Goal: Information Seeking & Learning: Learn about a topic

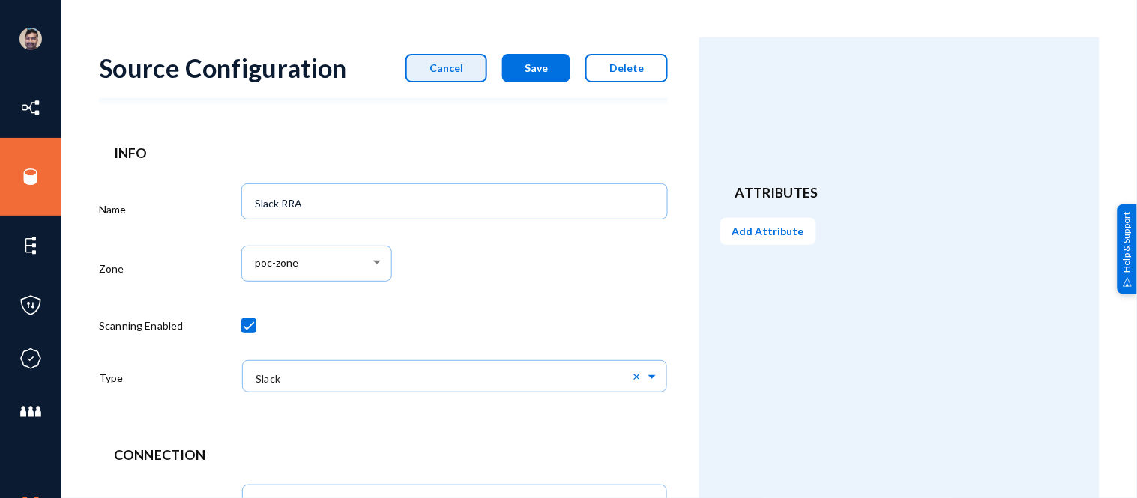
click at [459, 64] on span "Cancel" at bounding box center [446, 67] width 34 height 13
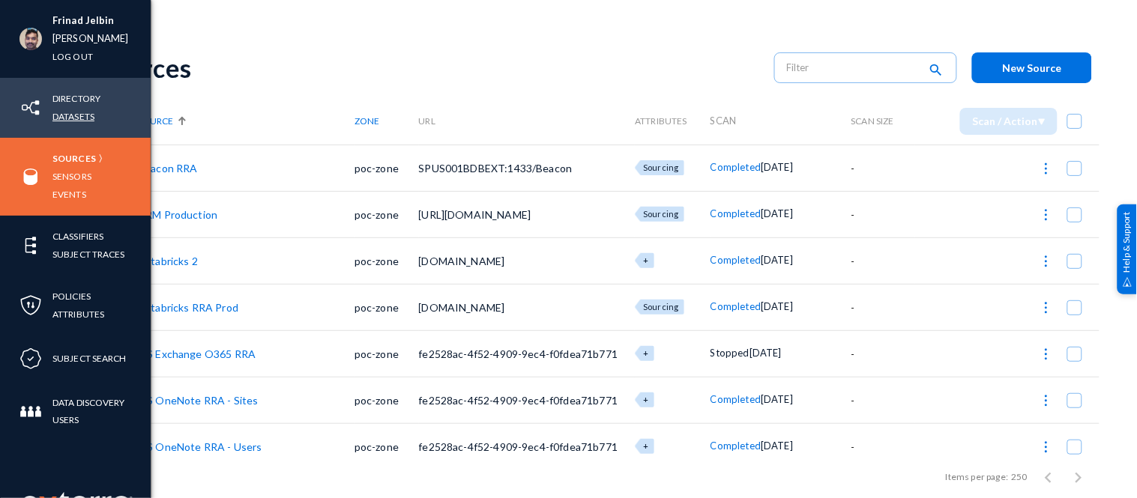
click at [81, 113] on link "Datasets" at bounding box center [73, 116] width 42 height 17
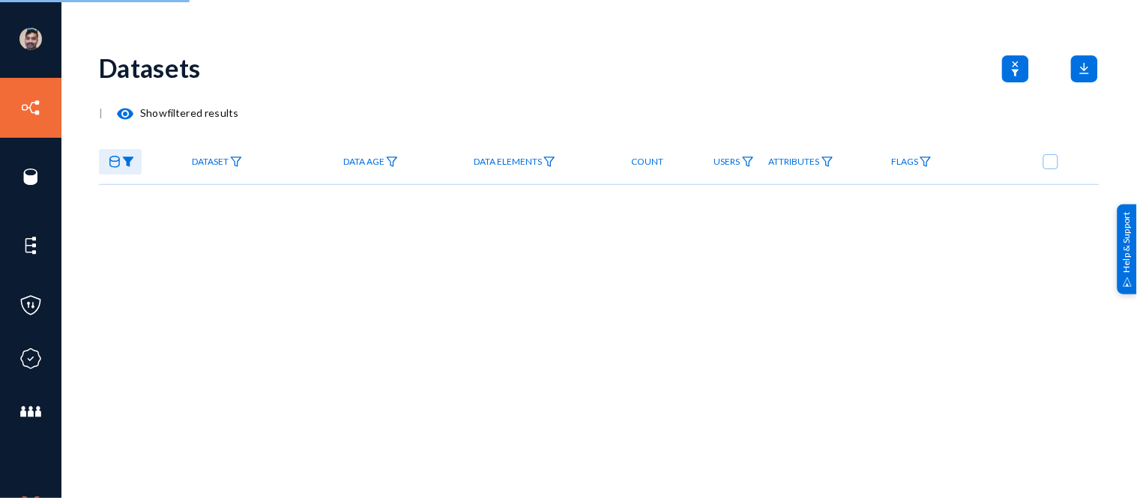
checkbox input "true"
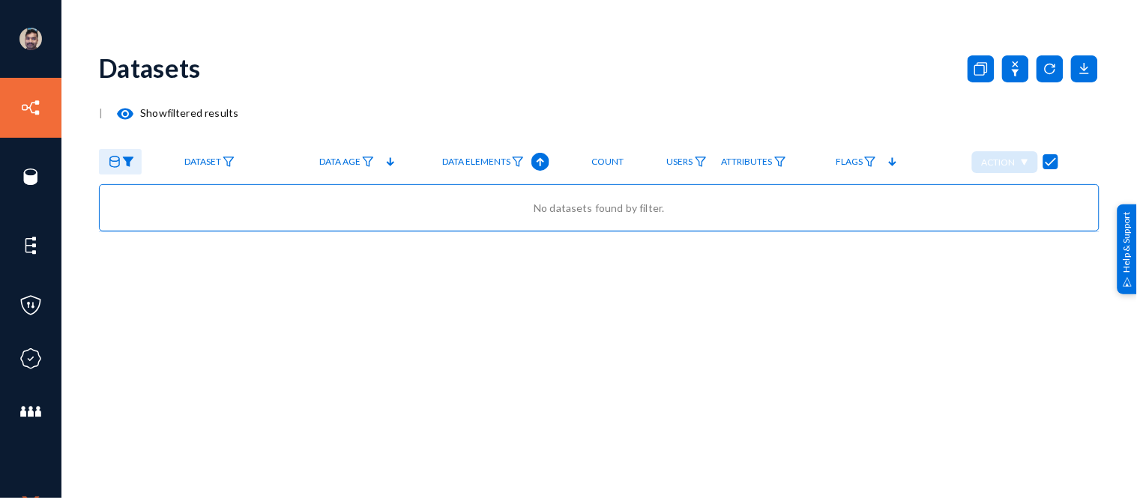
click at [128, 161] on img at bounding box center [128, 162] width 12 height 10
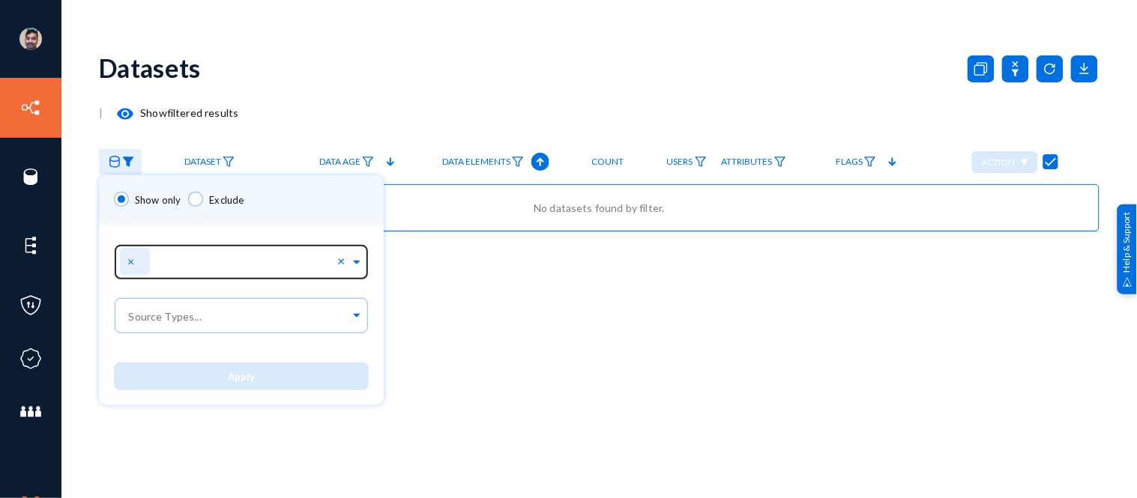
click at [131, 261] on span "×" at bounding box center [132, 261] width 10 height 14
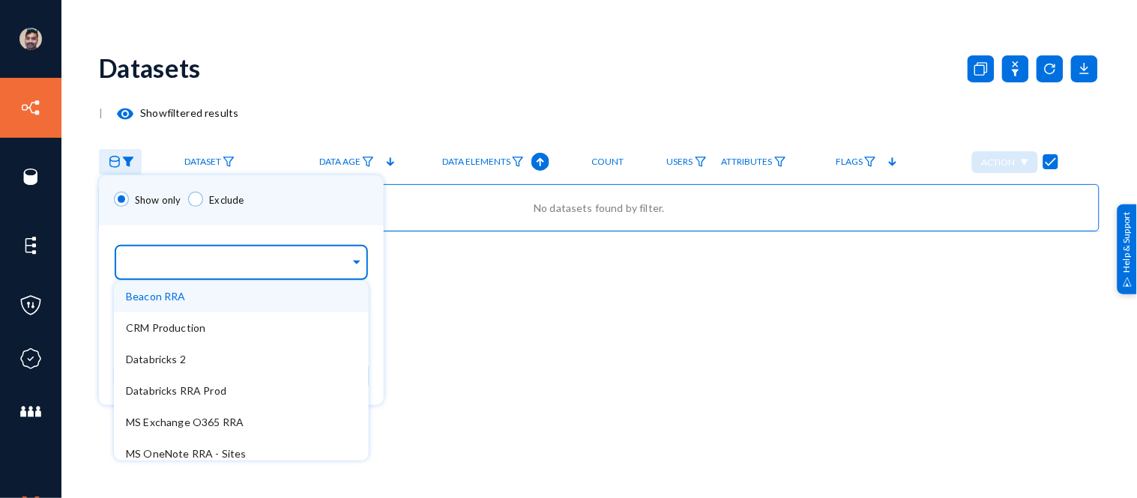
click at [227, 258] on input "text" at bounding box center [238, 265] width 224 height 14
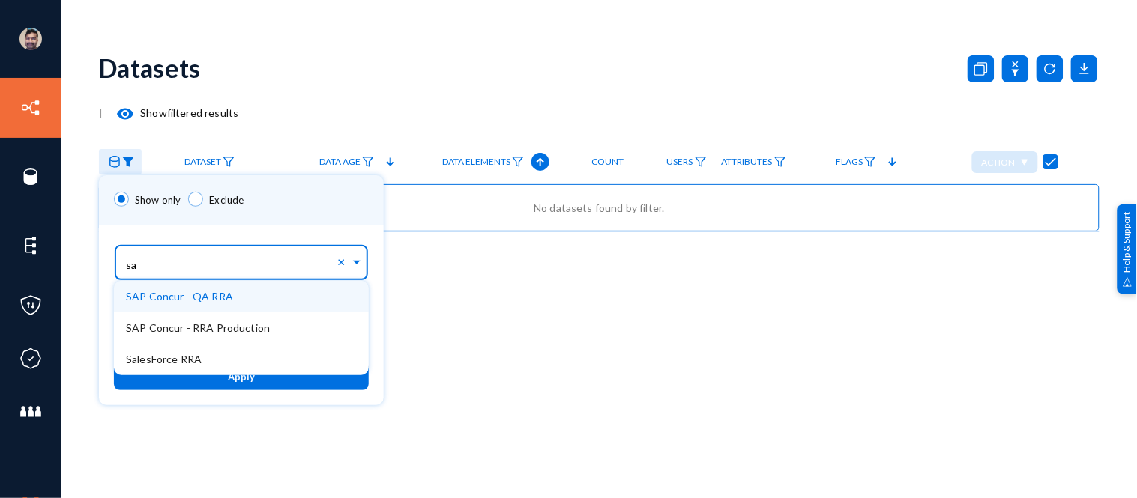
type input "sap"
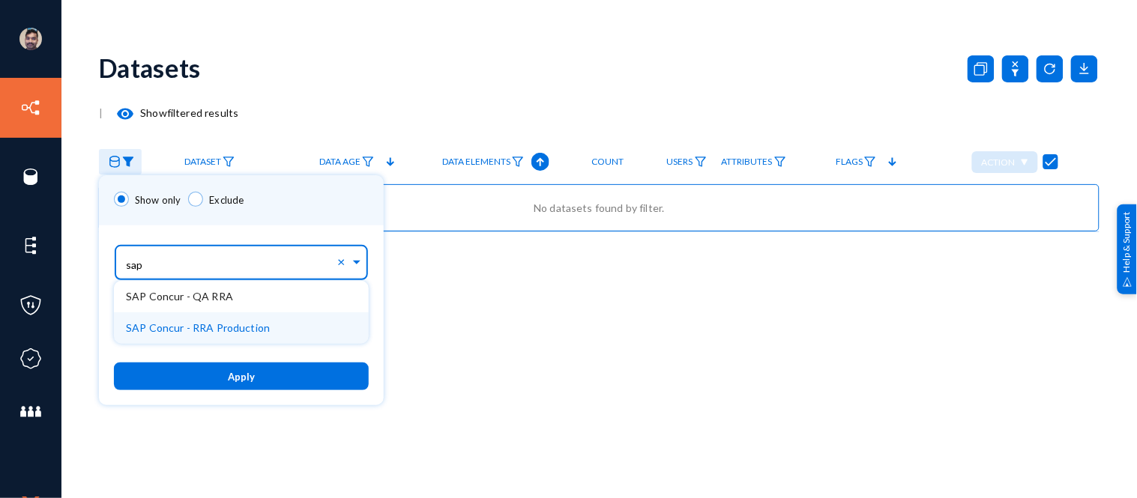
click at [204, 318] on div "SAP Concur - RRA Production" at bounding box center [241, 327] width 255 height 31
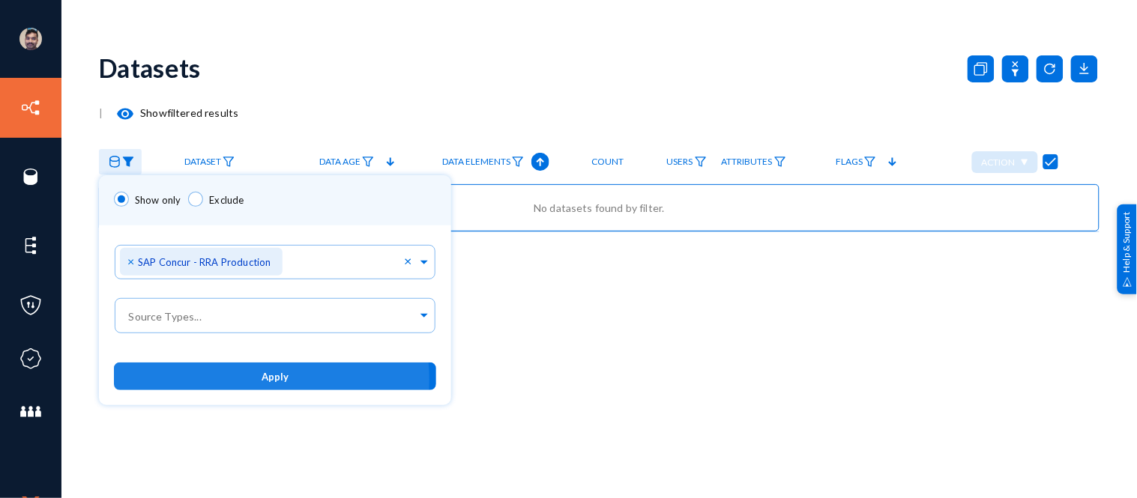
click at [244, 381] on button "Apply" at bounding box center [275, 377] width 322 height 28
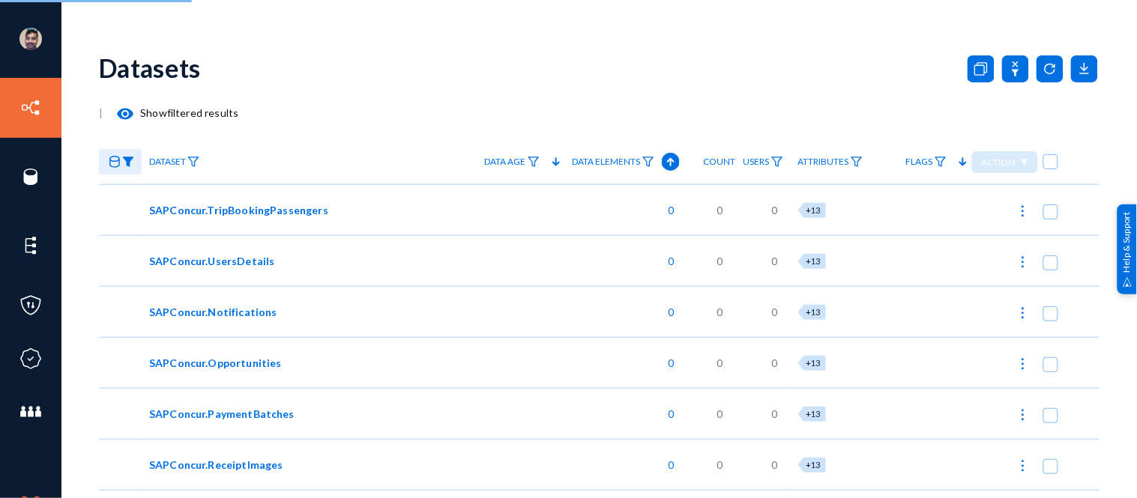
checkbox input "false"
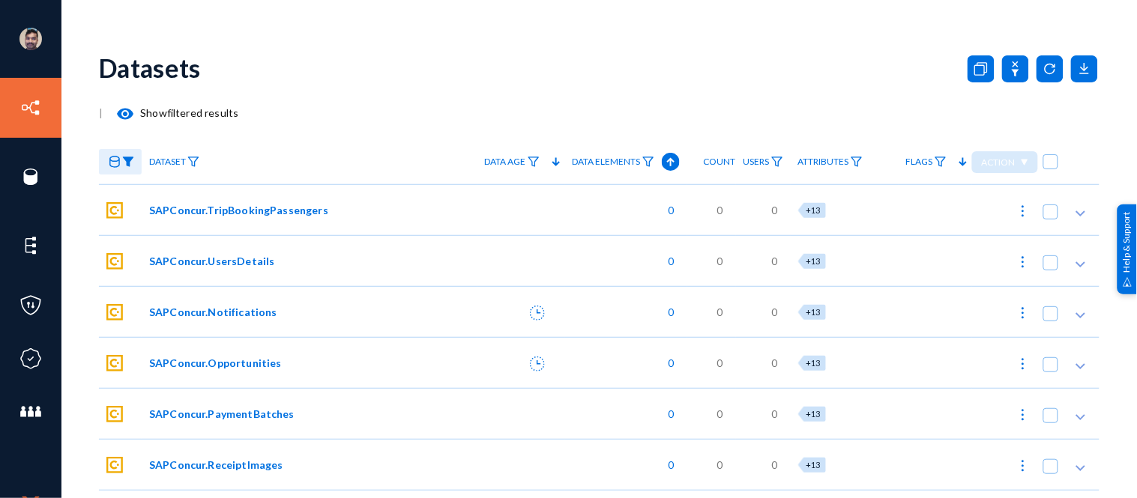
click at [128, 166] on img at bounding box center [128, 162] width 12 height 10
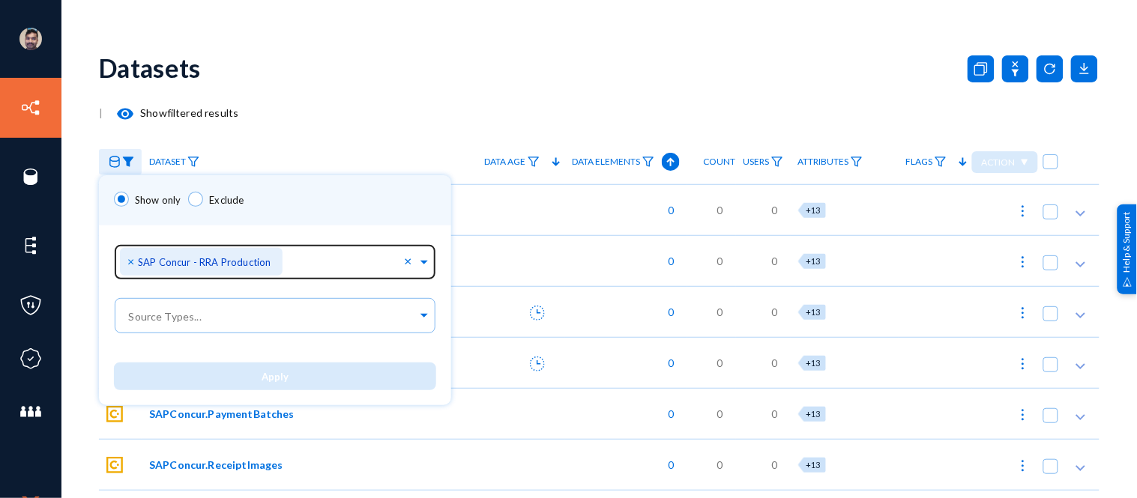
click at [129, 260] on span "×" at bounding box center [132, 261] width 10 height 14
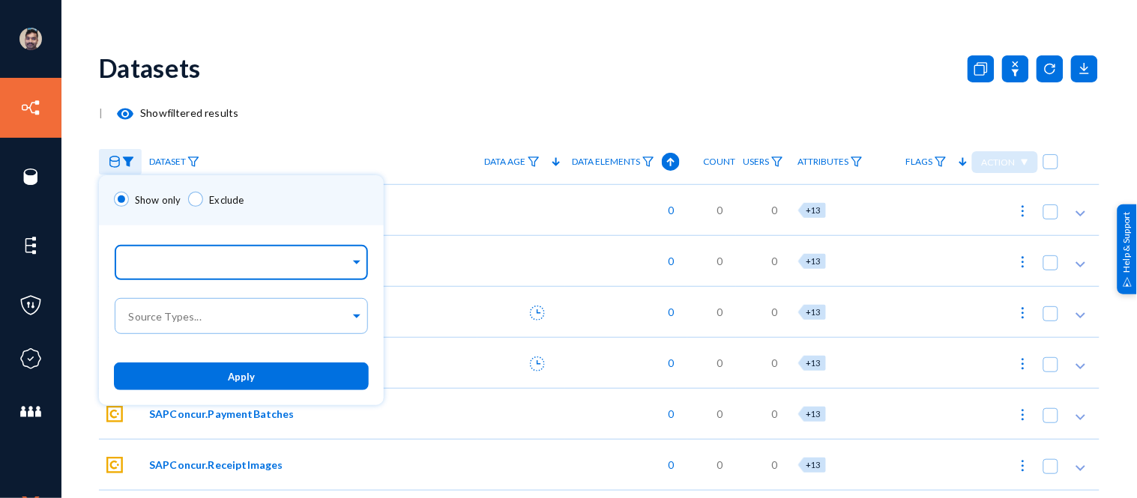
click at [220, 258] on input "text" at bounding box center [238, 265] width 224 height 14
type input "d"
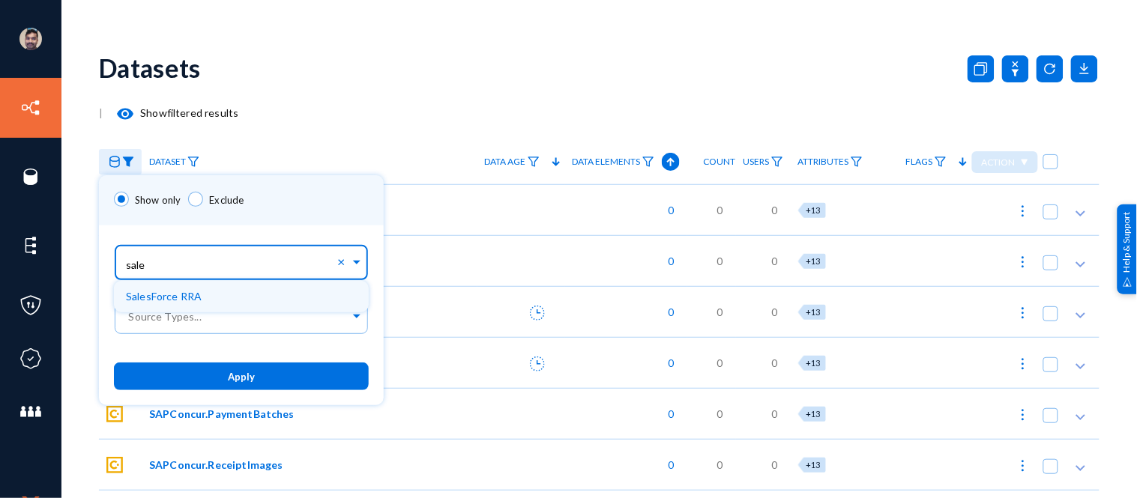
type input "sales"
click at [206, 300] on div "SalesForce RRA" at bounding box center [241, 296] width 255 height 31
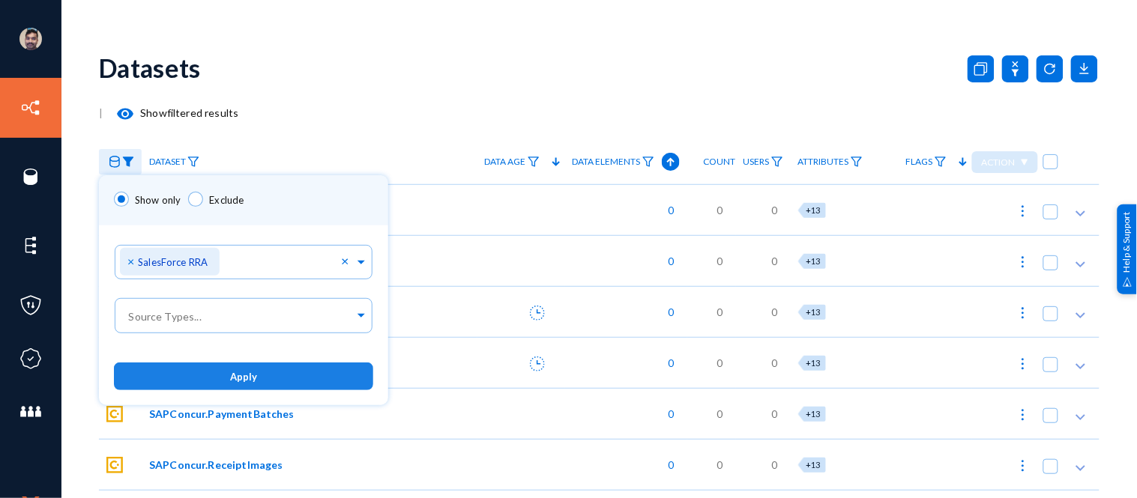
click at [257, 375] on button "Apply" at bounding box center [243, 377] width 259 height 28
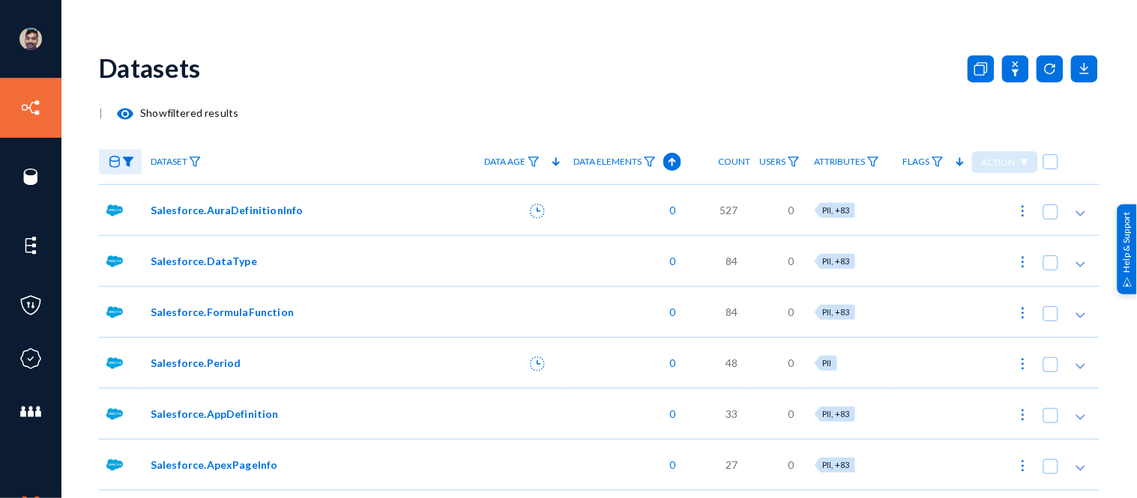
click at [130, 166] on img at bounding box center [128, 162] width 12 height 10
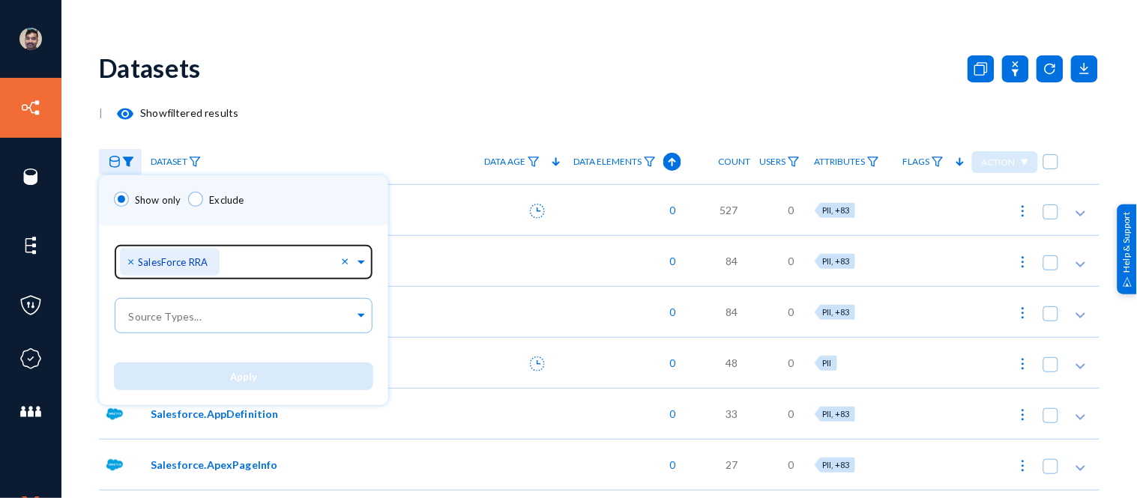
click at [130, 263] on span "×" at bounding box center [132, 261] width 10 height 14
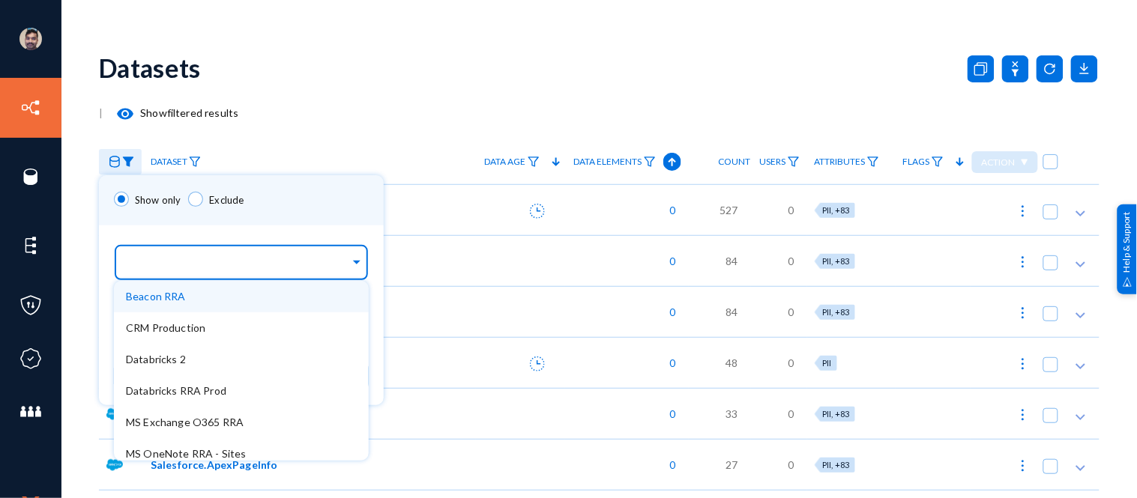
click at [165, 264] on input "text" at bounding box center [238, 265] width 224 height 14
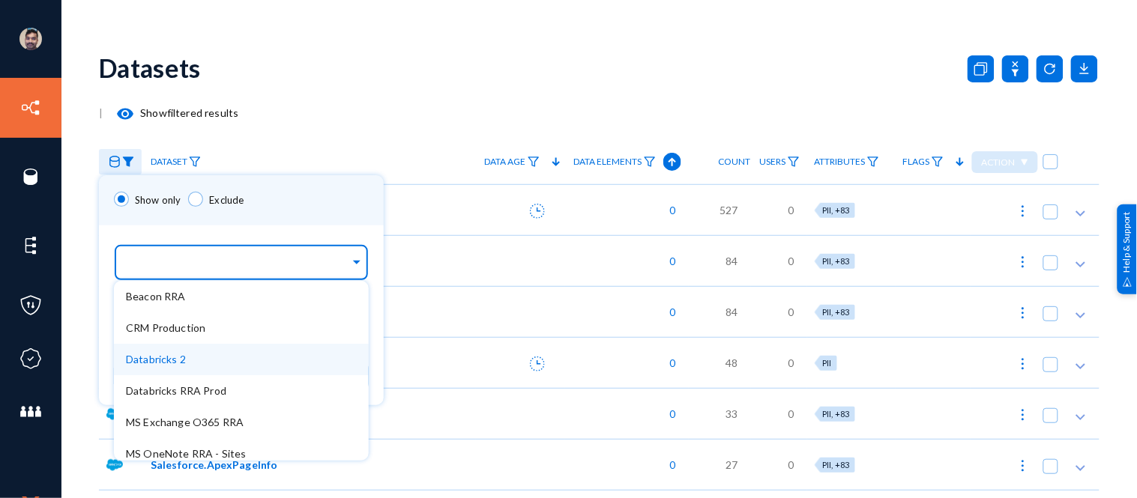
click at [155, 357] on span "Databricks 2" at bounding box center [156, 359] width 60 height 13
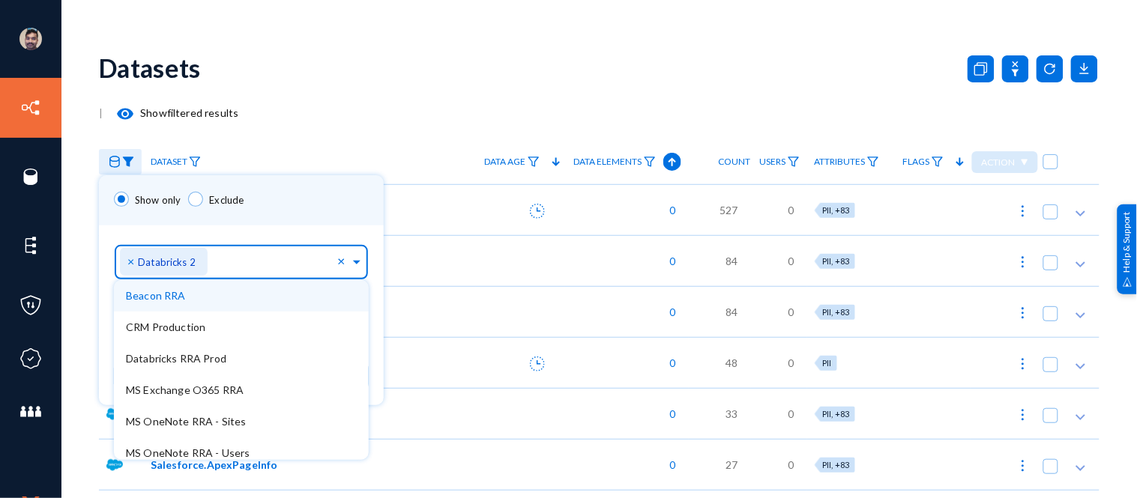
click at [125, 226] on div "Sources... × Databricks 2 × Beacon RRA CRM Production Databricks RRA Prod MS Ex…" at bounding box center [241, 260] width 285 height 68
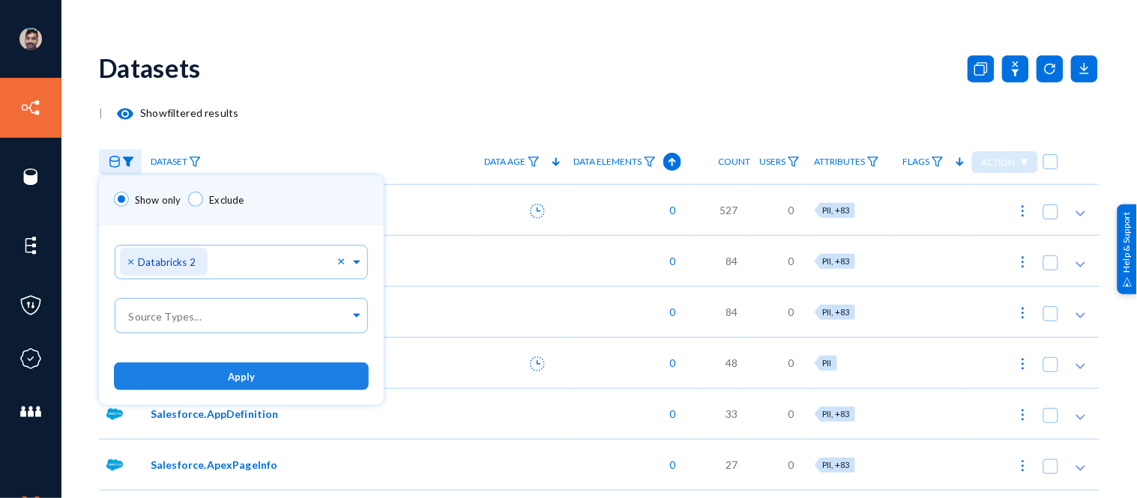
click at [160, 384] on button "Apply" at bounding box center [241, 377] width 255 height 28
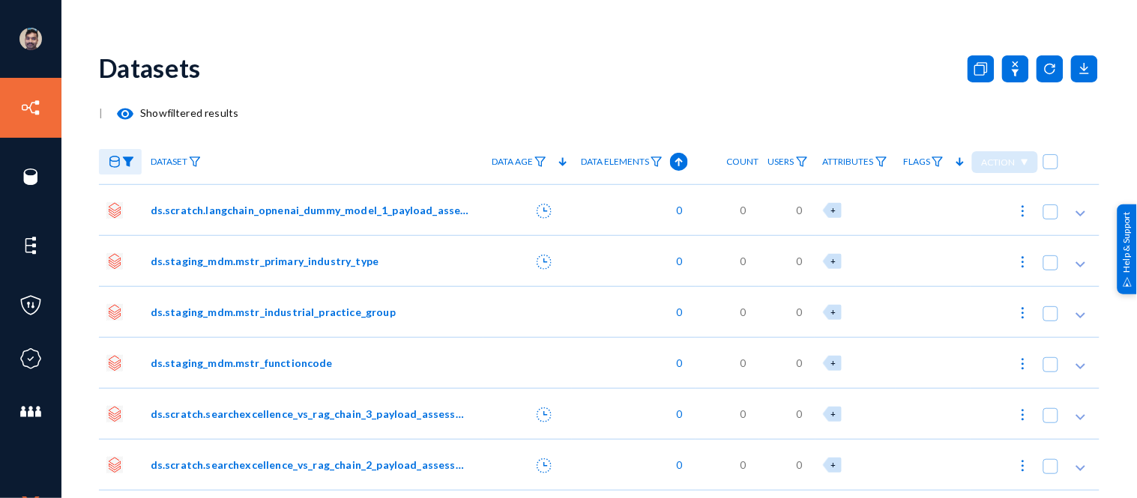
click at [130, 160] on img at bounding box center [128, 162] width 12 height 10
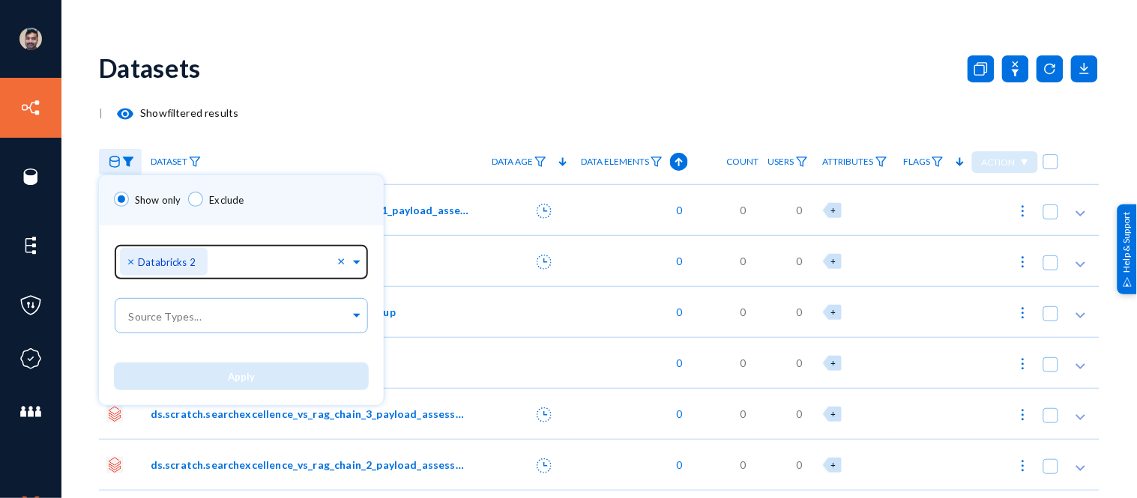
click at [129, 263] on span "×" at bounding box center [132, 261] width 10 height 14
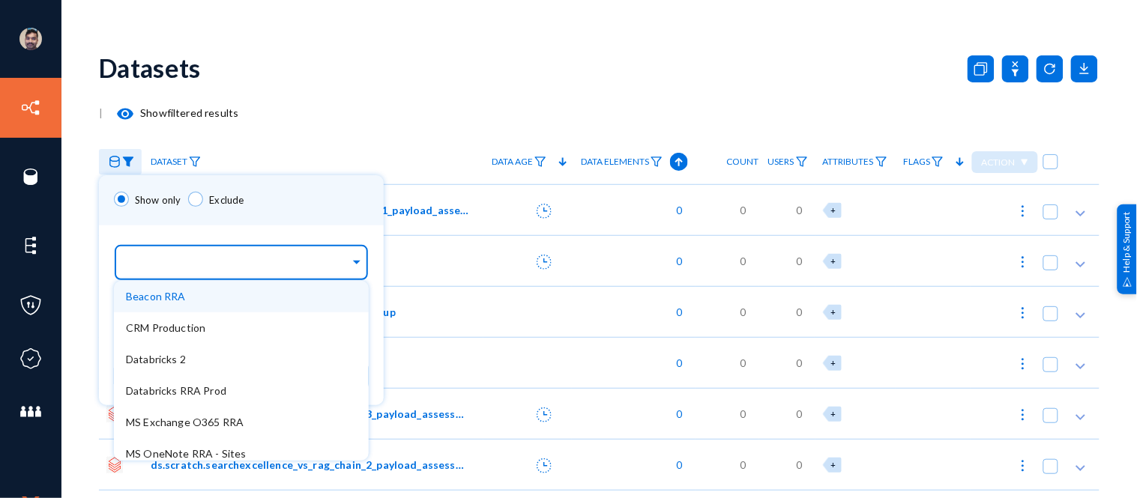
click at [196, 262] on input "text" at bounding box center [238, 265] width 224 height 14
click at [181, 308] on div "Beacon RRA" at bounding box center [241, 296] width 255 height 31
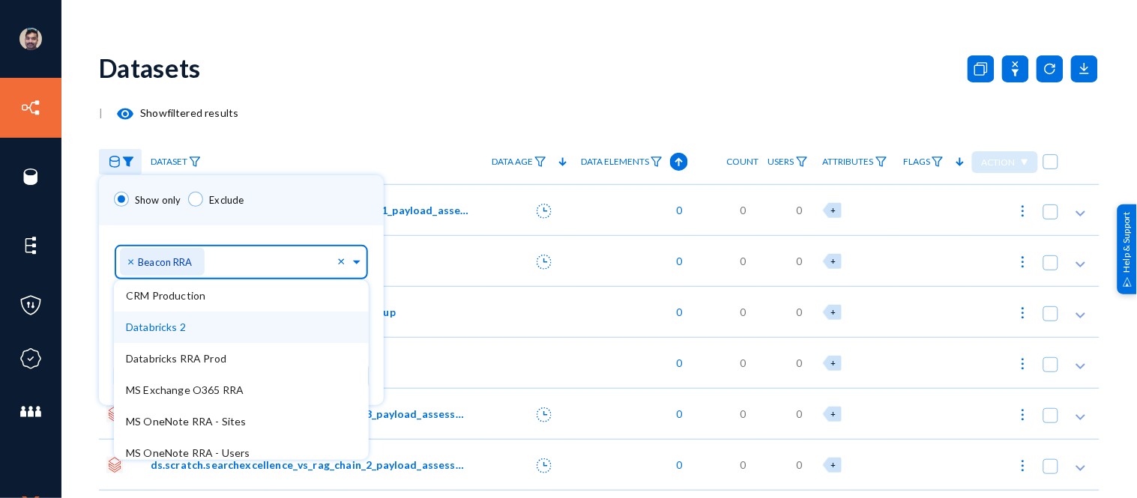
click at [300, 197] on div "Show only Exclude" at bounding box center [241, 200] width 285 height 50
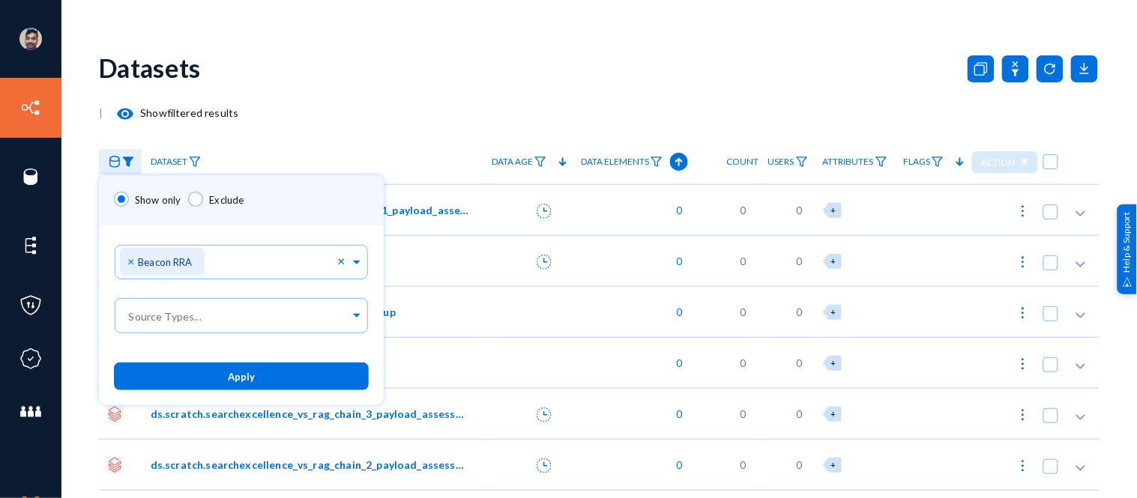
click at [214, 381] on button "Apply" at bounding box center [241, 377] width 255 height 28
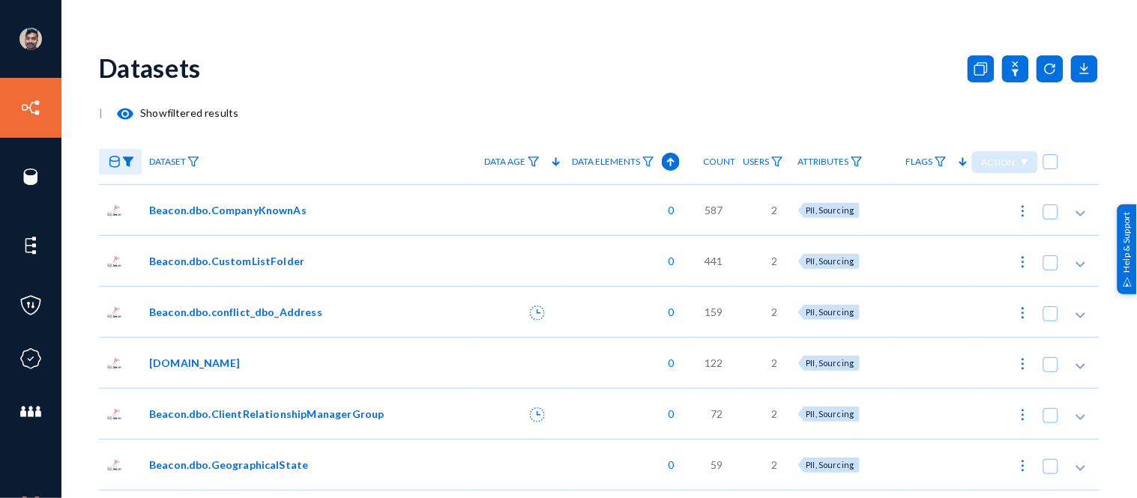
click at [132, 159] on img at bounding box center [128, 162] width 12 height 10
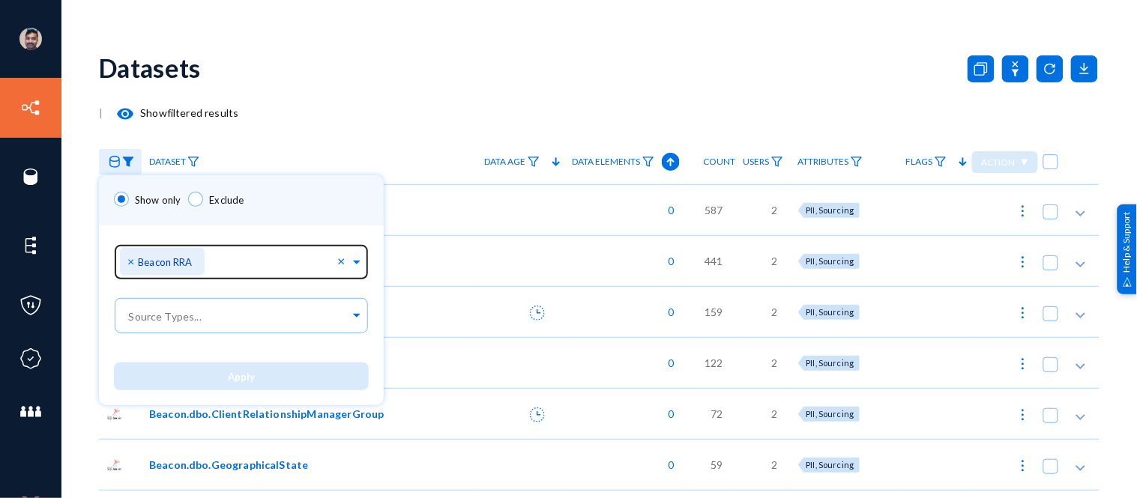
click at [133, 260] on span "×" at bounding box center [132, 261] width 10 height 14
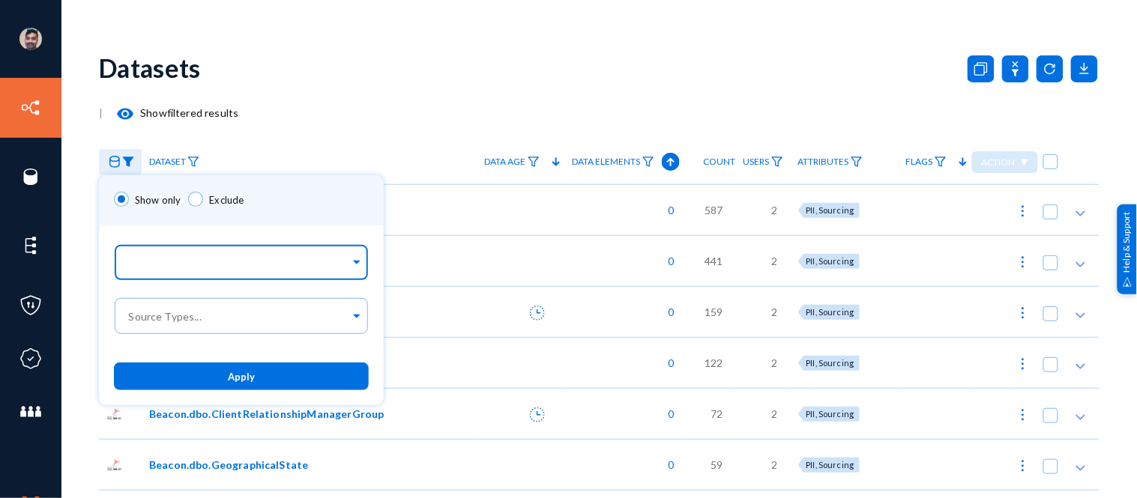
click at [266, 266] on input "text" at bounding box center [238, 265] width 224 height 14
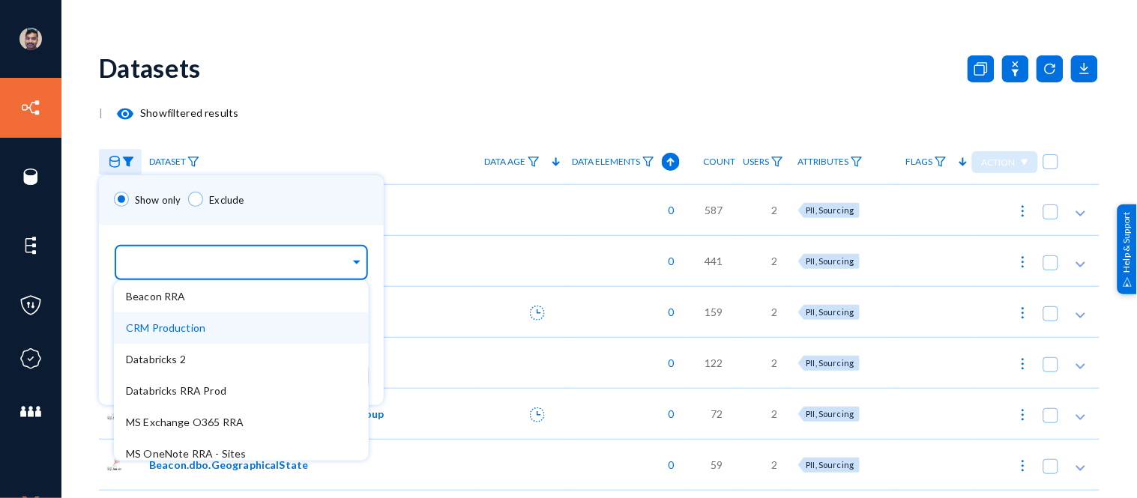
click at [217, 318] on div "CRM Production" at bounding box center [241, 327] width 255 height 31
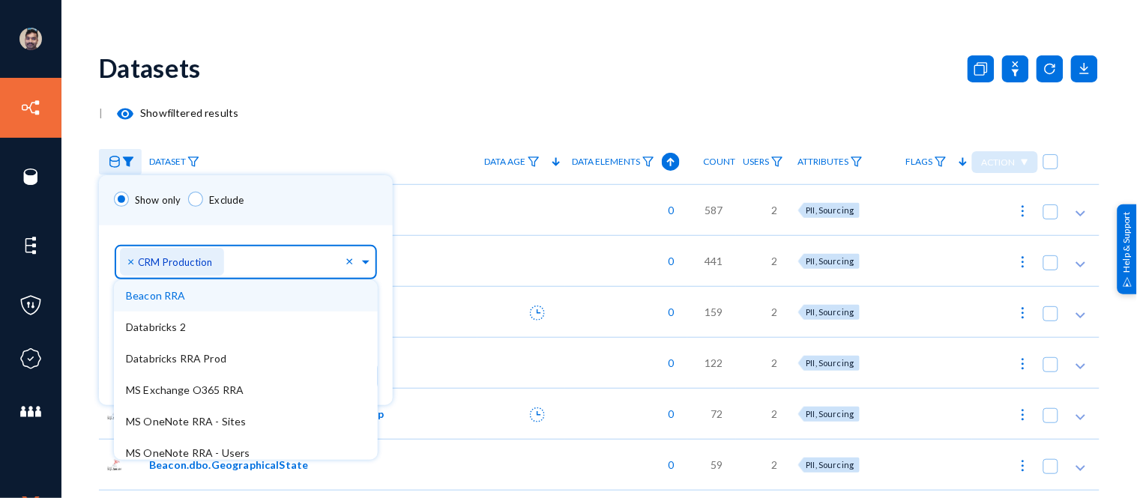
click at [313, 211] on div "Show only Exclude" at bounding box center [246, 200] width 294 height 50
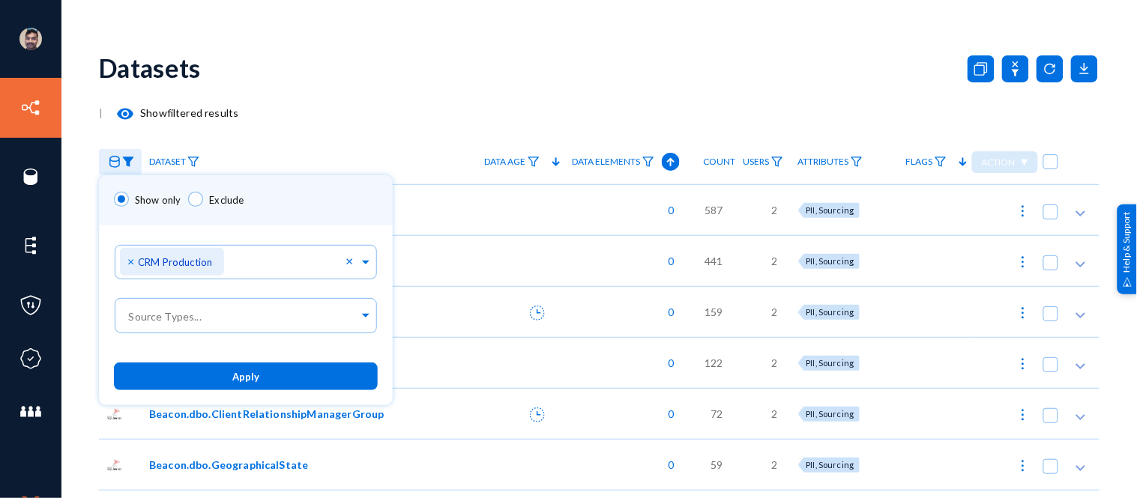
click at [263, 375] on button "Apply" at bounding box center [246, 377] width 264 height 28
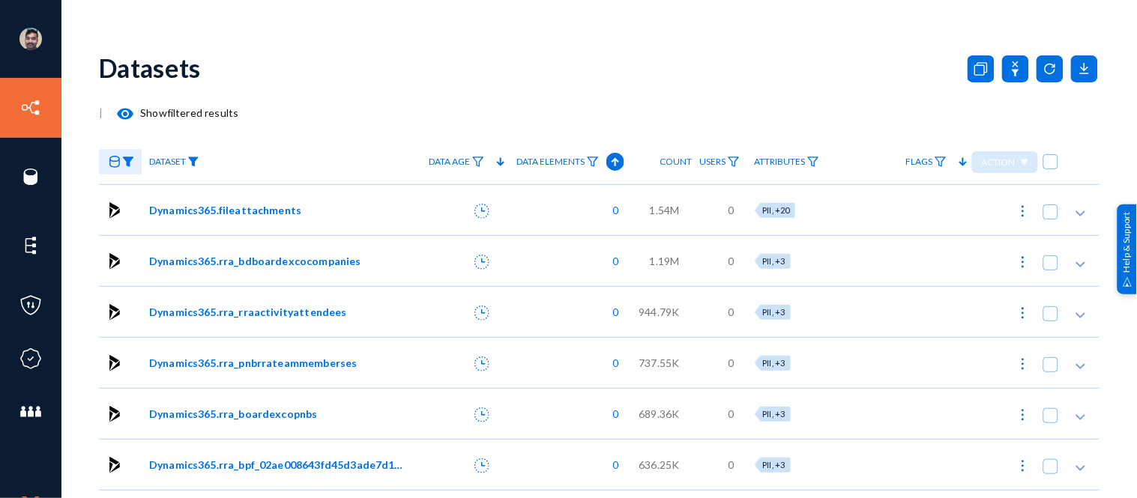
click at [195, 162] on img at bounding box center [193, 162] width 12 height 10
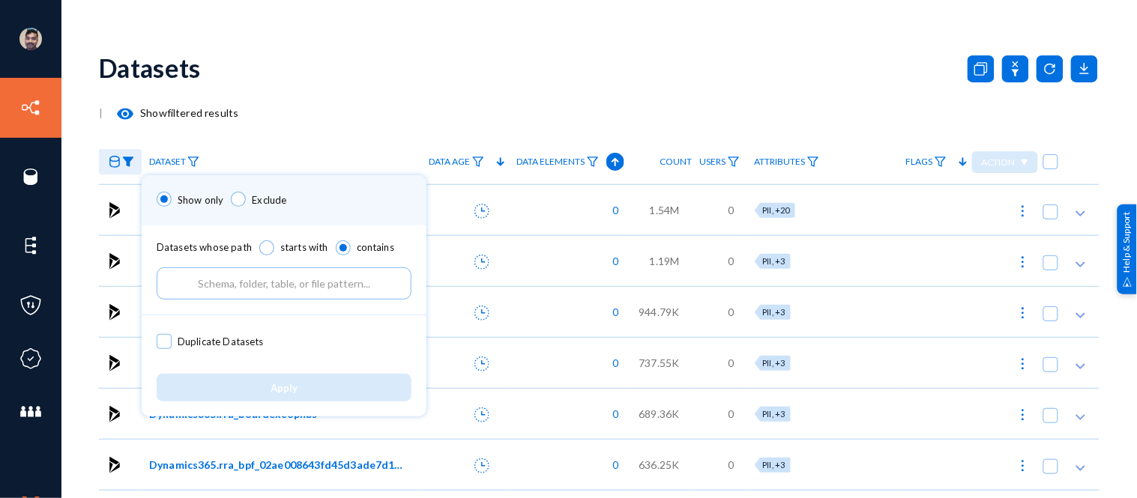
click at [223, 285] on input "text" at bounding box center [284, 283] width 255 height 32
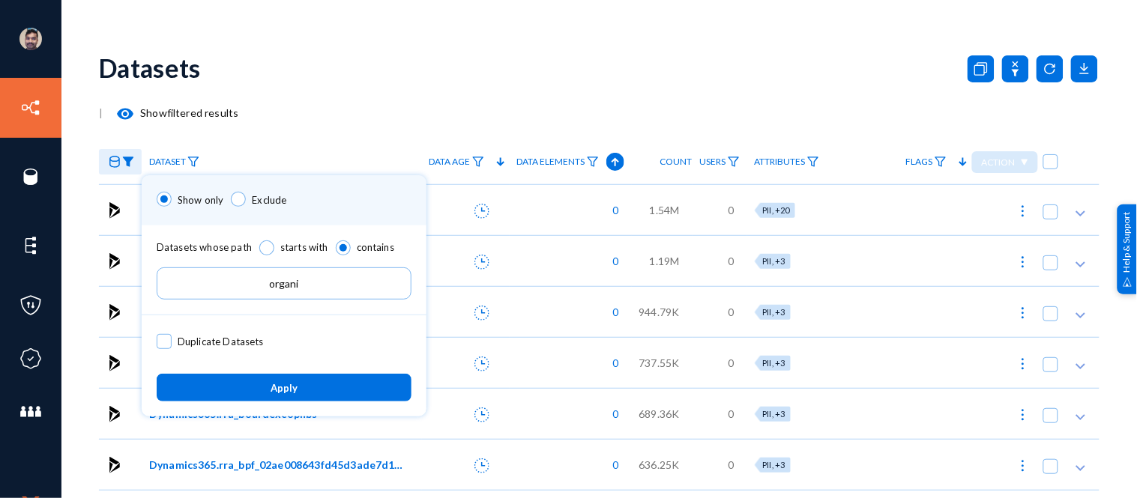
type input "organi"
click at [248, 391] on button "Apply" at bounding box center [284, 388] width 255 height 28
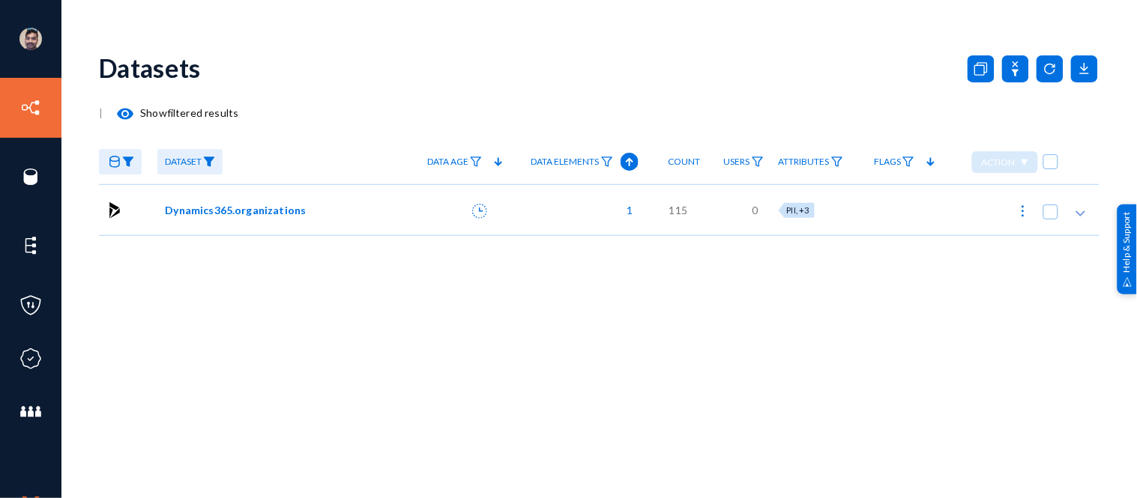
click at [246, 214] on span "Dynamics365.organizations" at bounding box center [235, 210] width 141 height 16
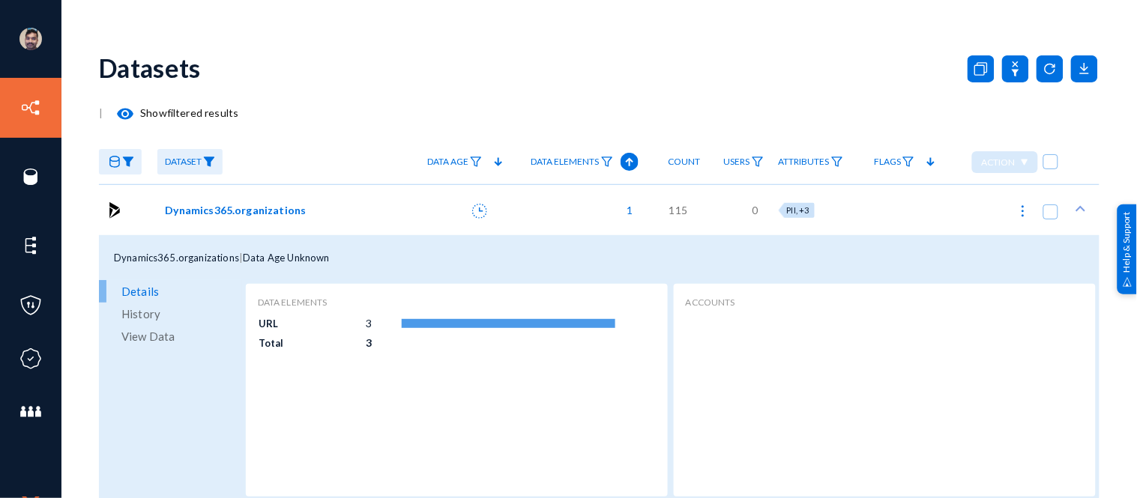
click at [151, 335] on span "View Data" at bounding box center [147, 336] width 53 height 22
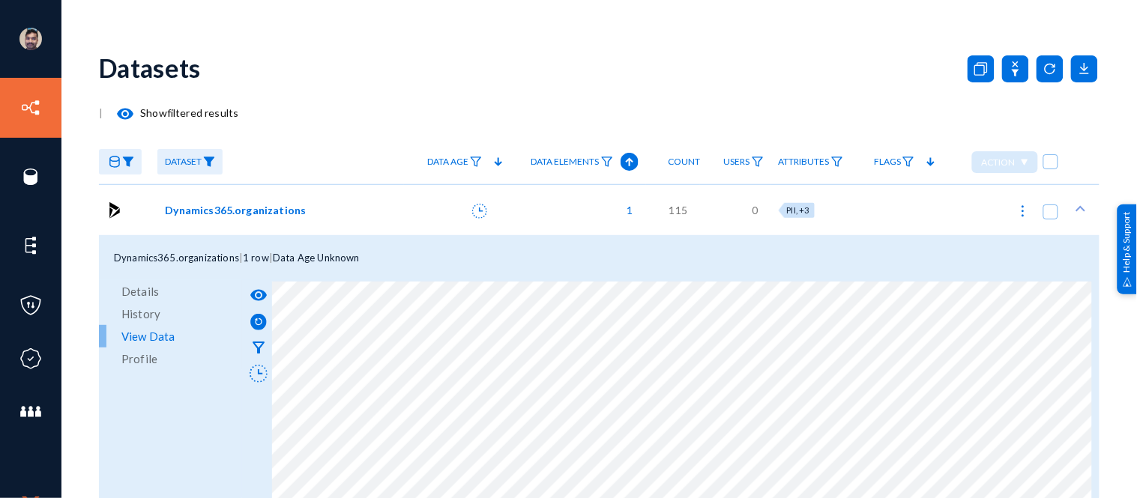
scroll to position [7, 0]
